Goal: Task Accomplishment & Management: Manage account settings

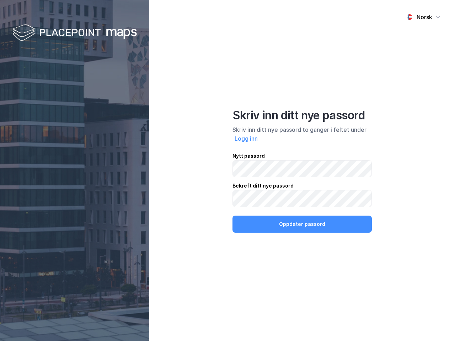
click at [227, 171] on div "Norsk Skriv inn ditt nye passord Skriv inn ditt nye passord to ganger i feltet …" at bounding box center [302, 170] width 306 height 341
click at [75, 33] on img at bounding box center [74, 33] width 124 height 21
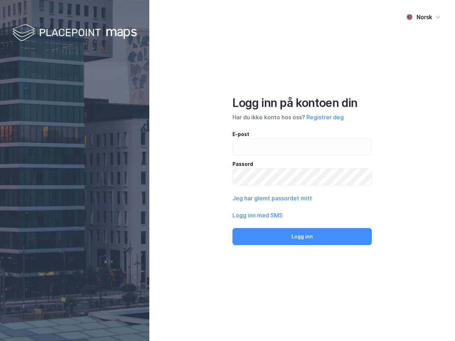
click at [423, 17] on div "Norsk" at bounding box center [424, 17] width 16 height 9
click at [246, 139] on label at bounding box center [301, 147] width 139 height 17
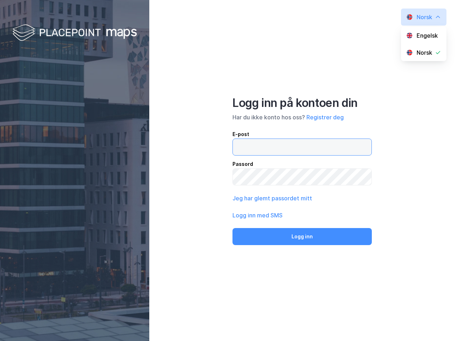
click at [246, 139] on input "email" at bounding box center [302, 147] width 139 height 16
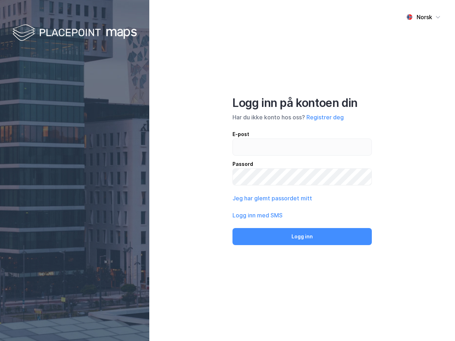
click at [302, 224] on div "Logg inn på kontoen din Har du ikke konto hos oss? Registrer deg E-post Passord…" at bounding box center [301, 170] width 139 height 149
